Goal: Task Accomplishment & Management: Use online tool/utility

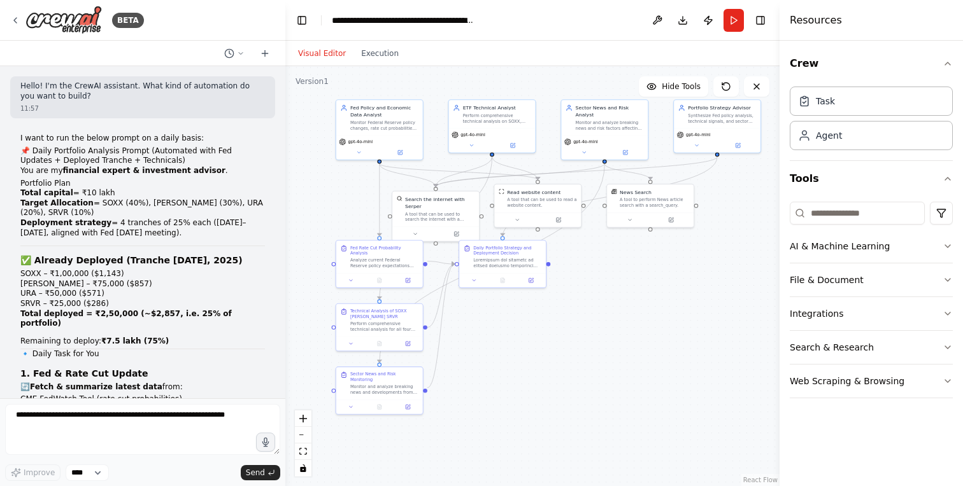
scroll to position [2007, 0]
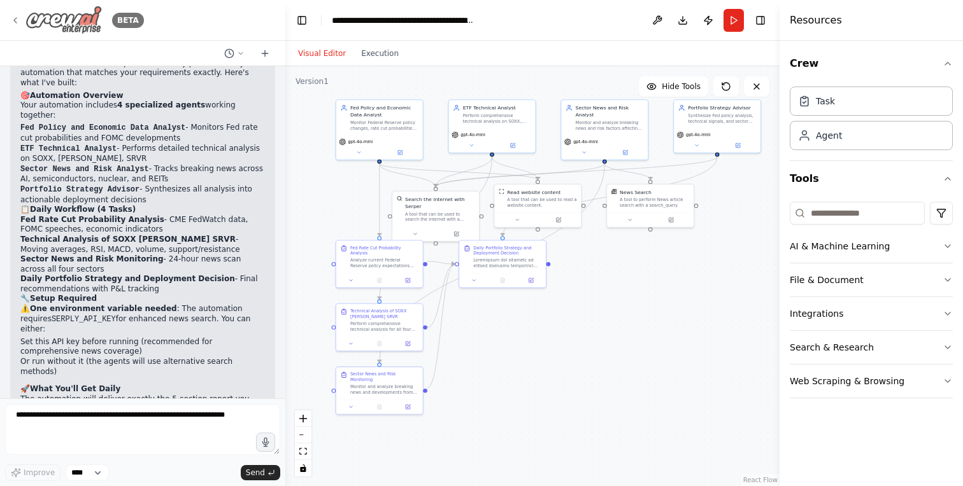
click at [17, 17] on icon at bounding box center [15, 20] width 10 height 10
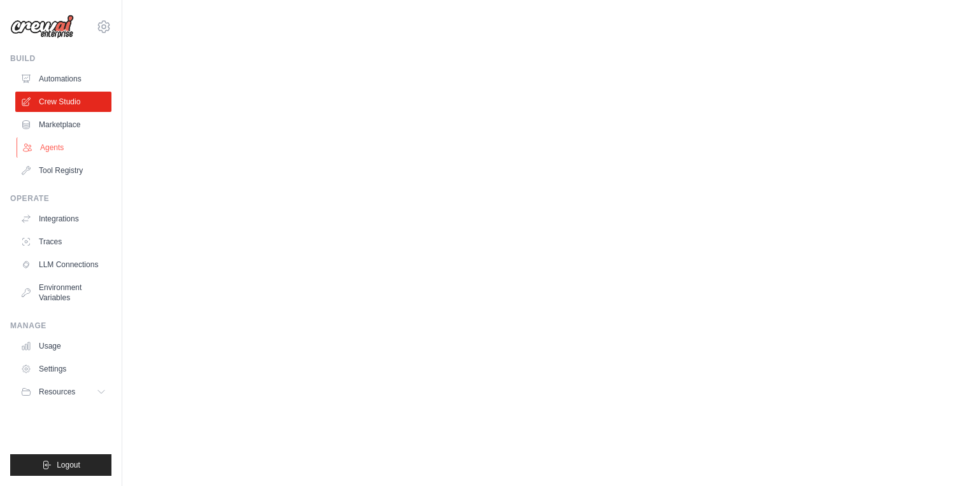
click at [65, 139] on link "Agents" at bounding box center [65, 148] width 96 height 20
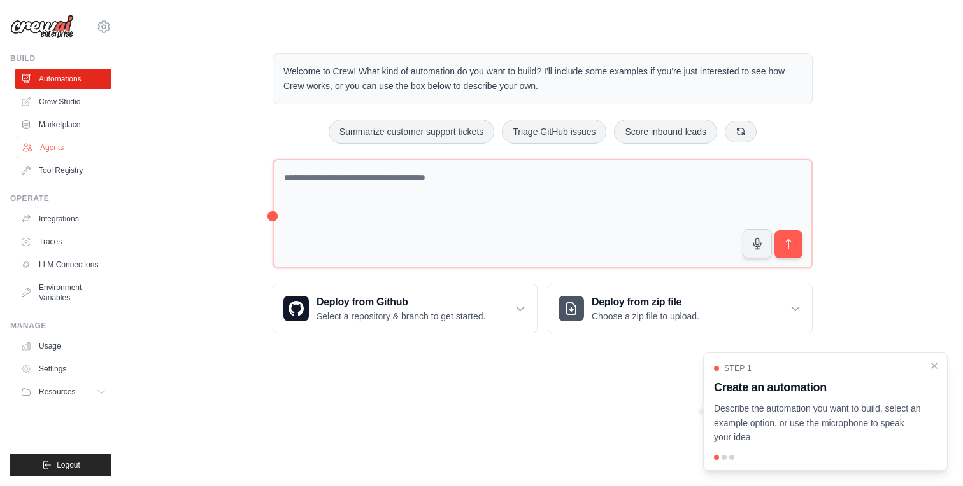
click at [50, 145] on link "Agents" at bounding box center [65, 148] width 96 height 20
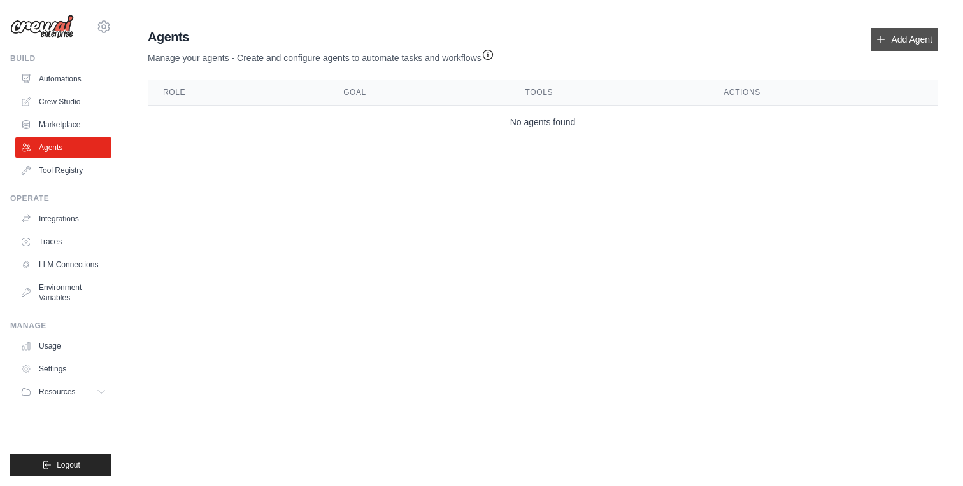
click at [886, 39] on link "Add Agent" at bounding box center [903, 39] width 67 height 23
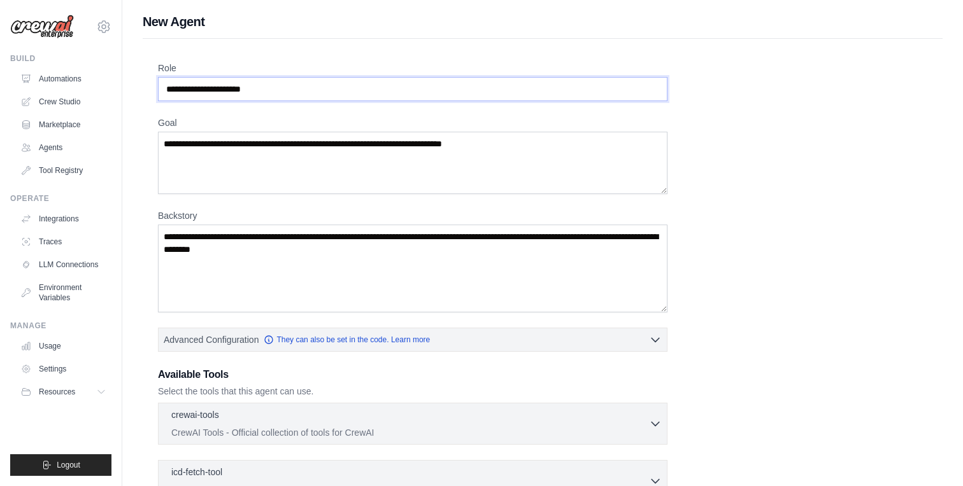
click at [244, 78] on input "Role" at bounding box center [412, 89] width 509 height 24
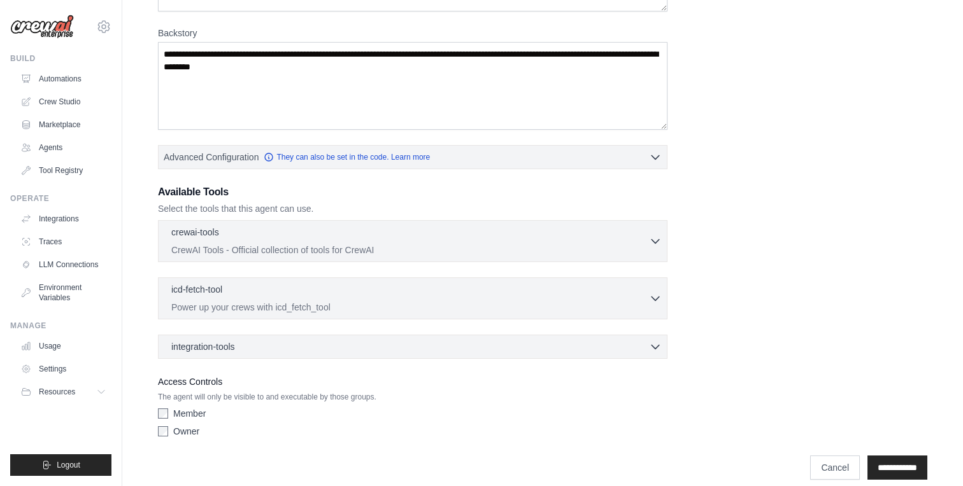
scroll to position [197, 0]
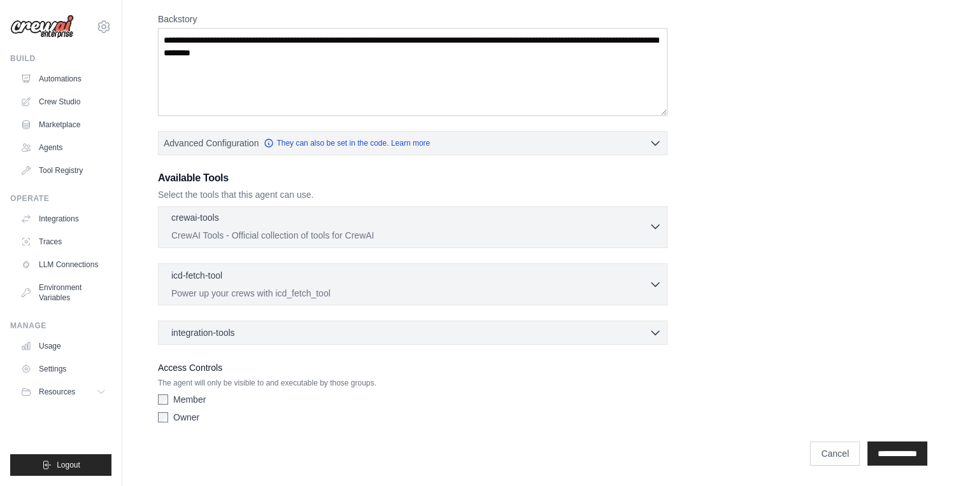
click at [279, 227] on div "crewai-tools 0 selected CrewAI Tools - Official collection of tools for CrewAI" at bounding box center [409, 226] width 477 height 31
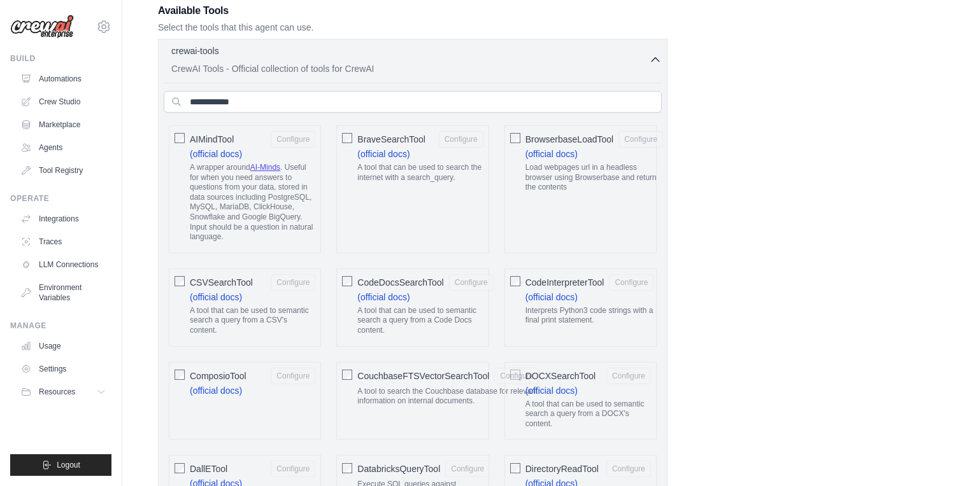
scroll to position [368, 0]
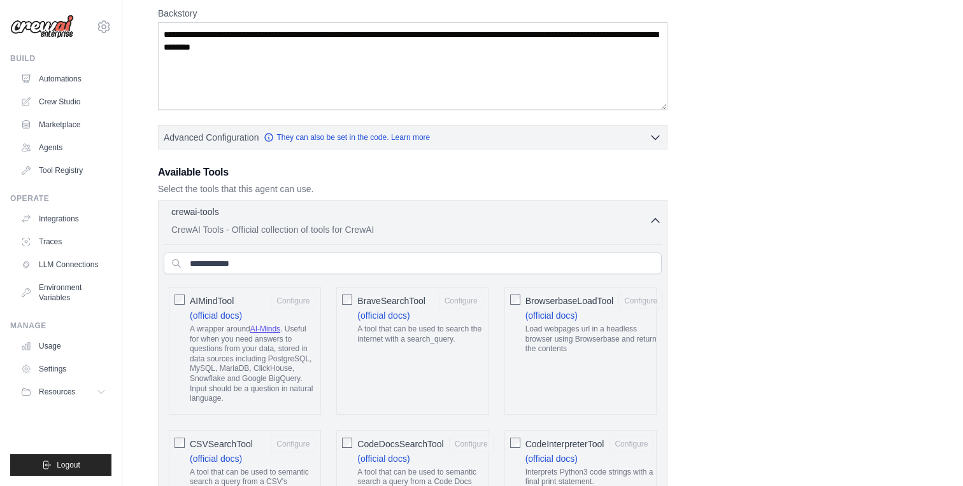
click at [654, 218] on icon "button" at bounding box center [655, 221] width 13 height 13
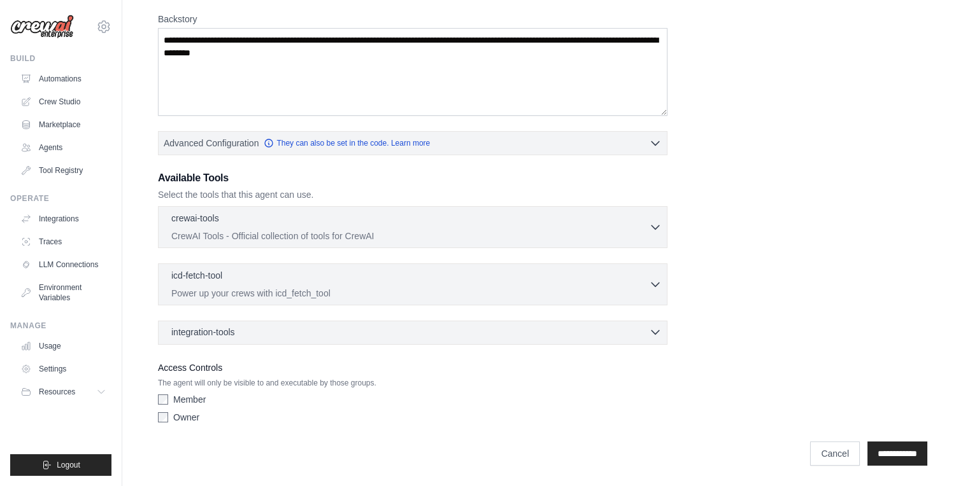
click at [316, 335] on div "integration-tools 0 selected" at bounding box center [416, 332] width 490 height 13
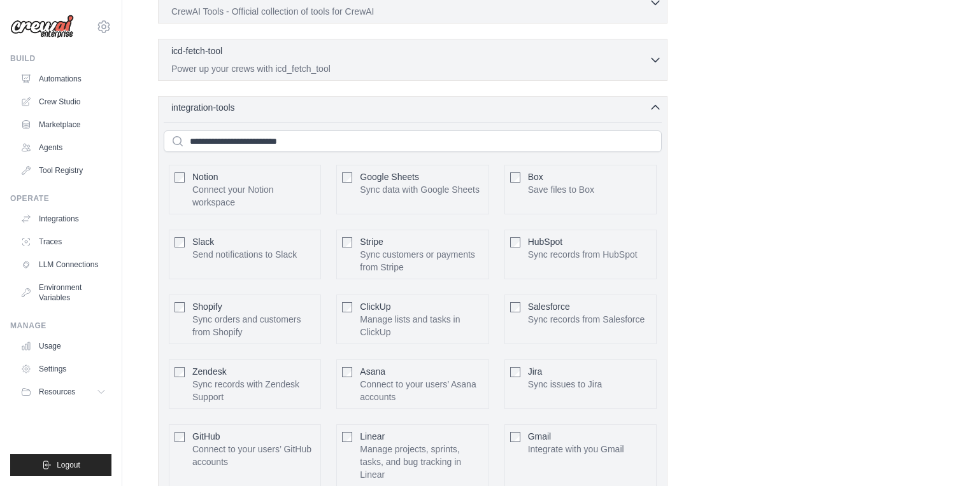
scroll to position [422, 0]
click at [652, 109] on icon "button" at bounding box center [655, 107] width 13 height 13
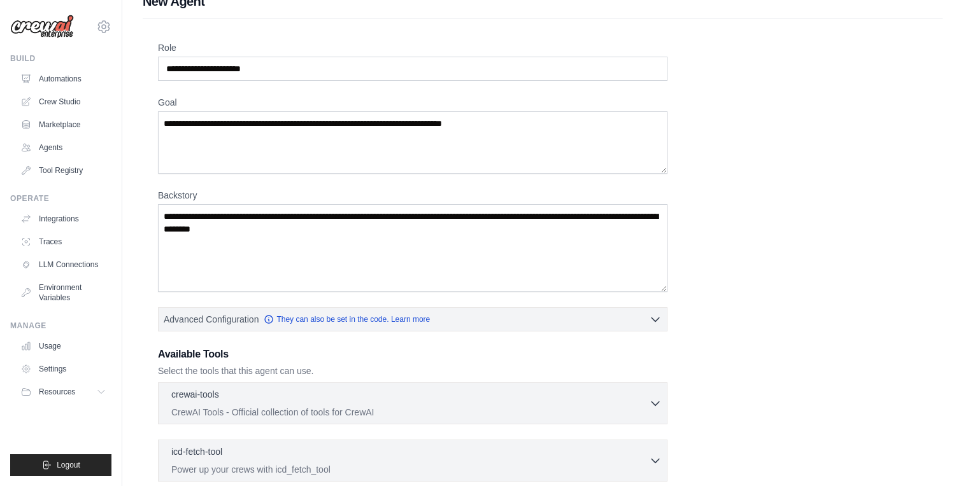
scroll to position [0, 0]
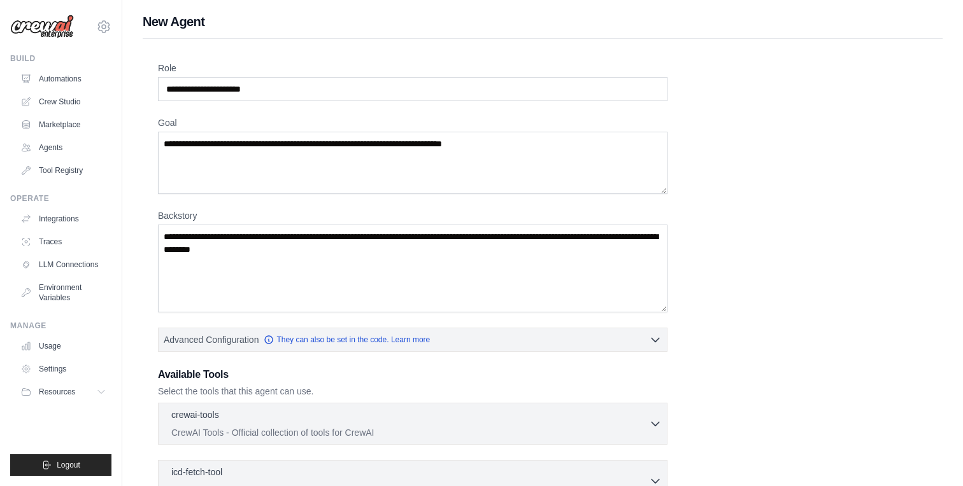
click at [587, 30] on h1 "New Agent" at bounding box center [543, 22] width 800 height 18
click at [48, 176] on link "Tool Registry" at bounding box center [65, 170] width 96 height 20
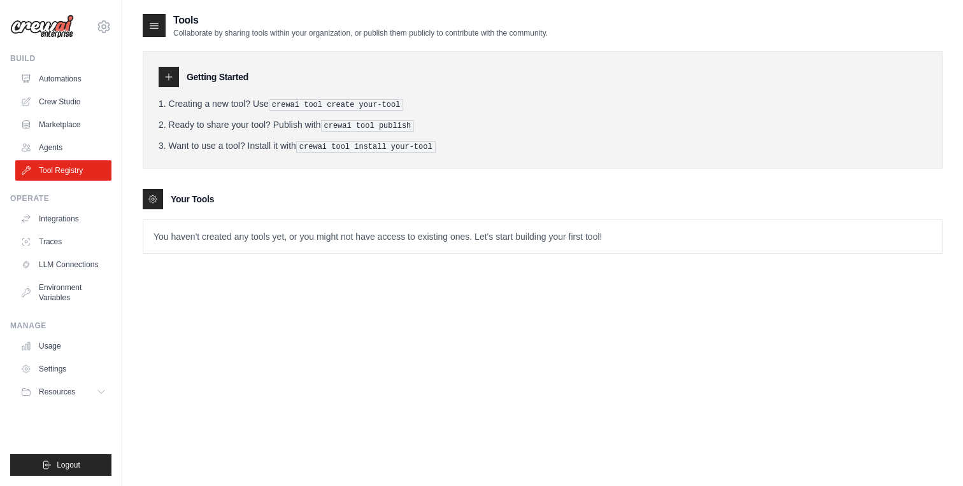
click at [375, 106] on pre "crewai tool create your-tool" at bounding box center [336, 104] width 135 height 11
